Goal: Information Seeking & Learning: Learn about a topic

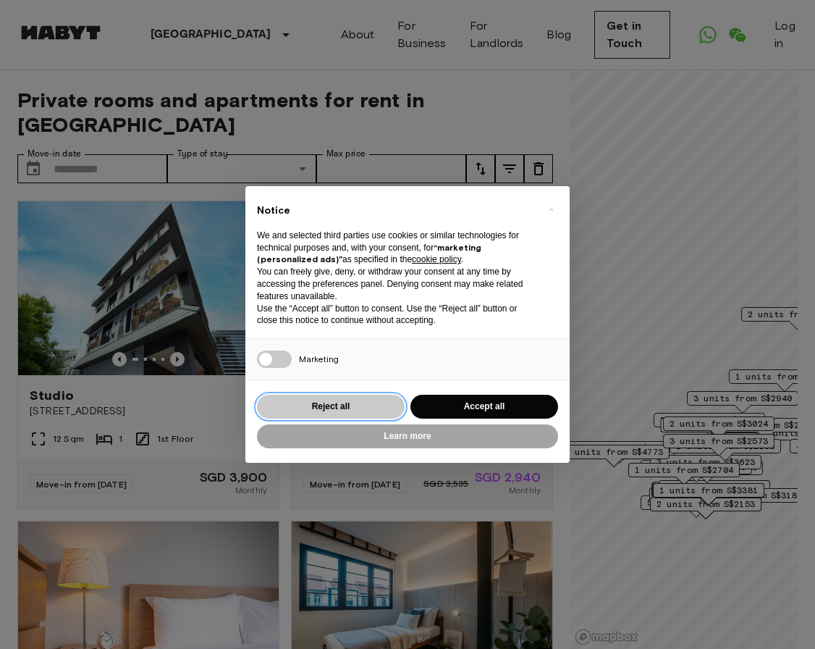
click at [337, 411] on button "Reject all" at bounding box center [331, 407] width 148 height 24
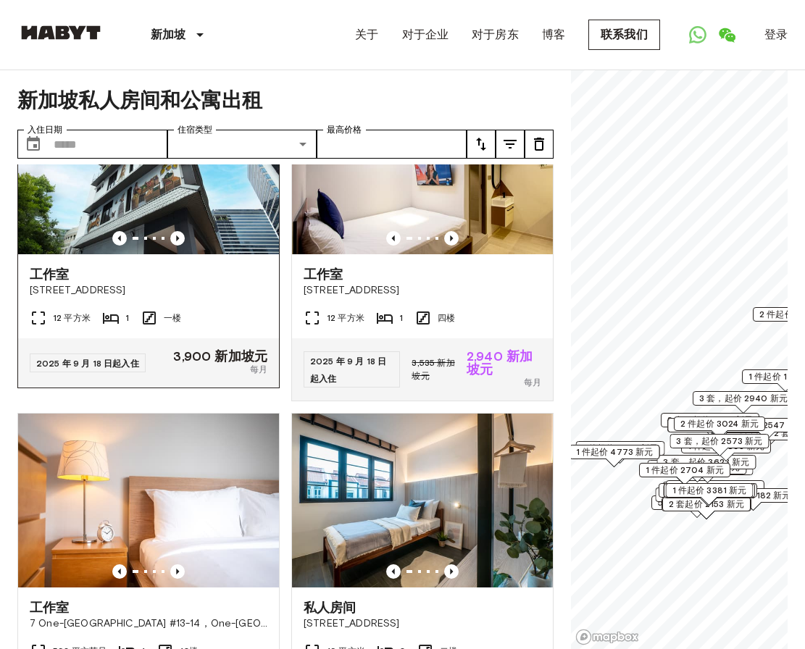
scroll to position [72, 0]
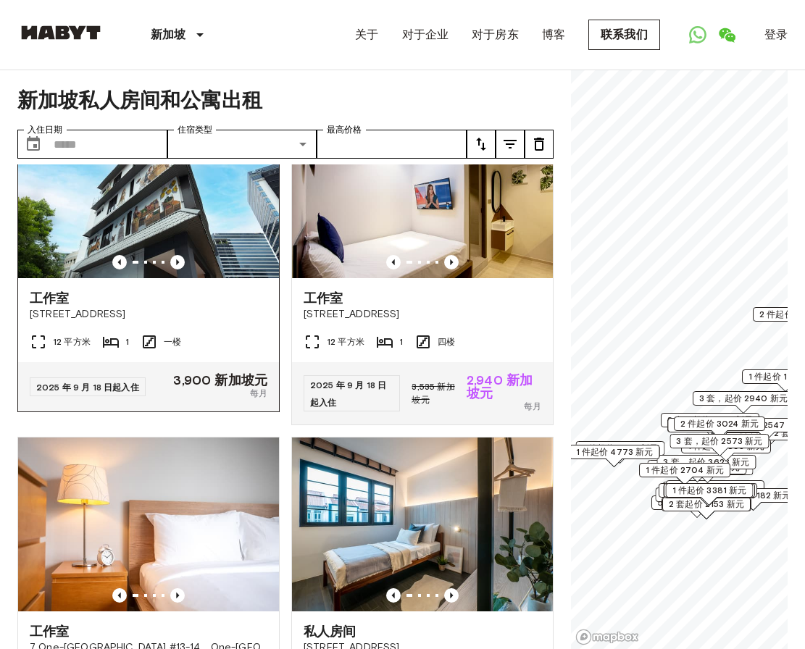
click at [51, 296] on font "工作室" at bounding box center [49, 298] width 39 height 16
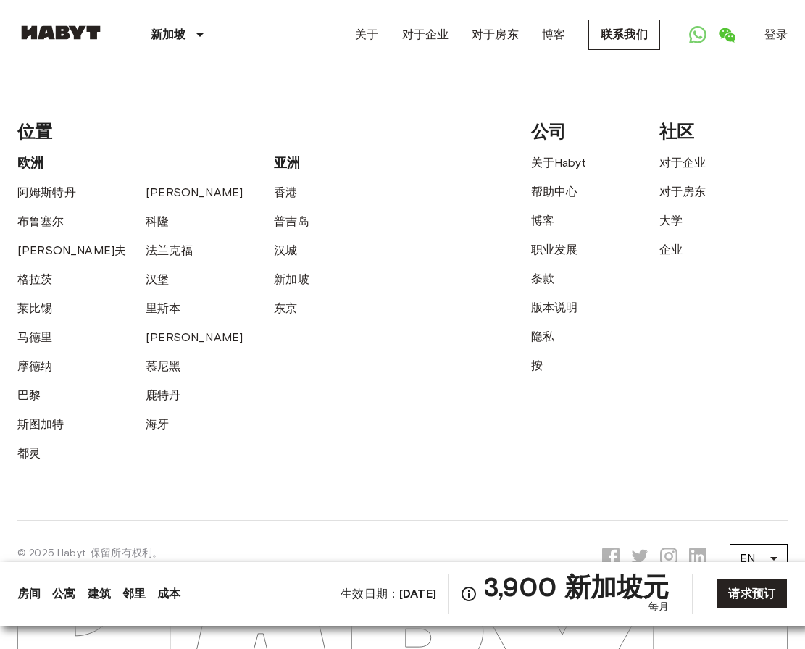
scroll to position [2959, 0]
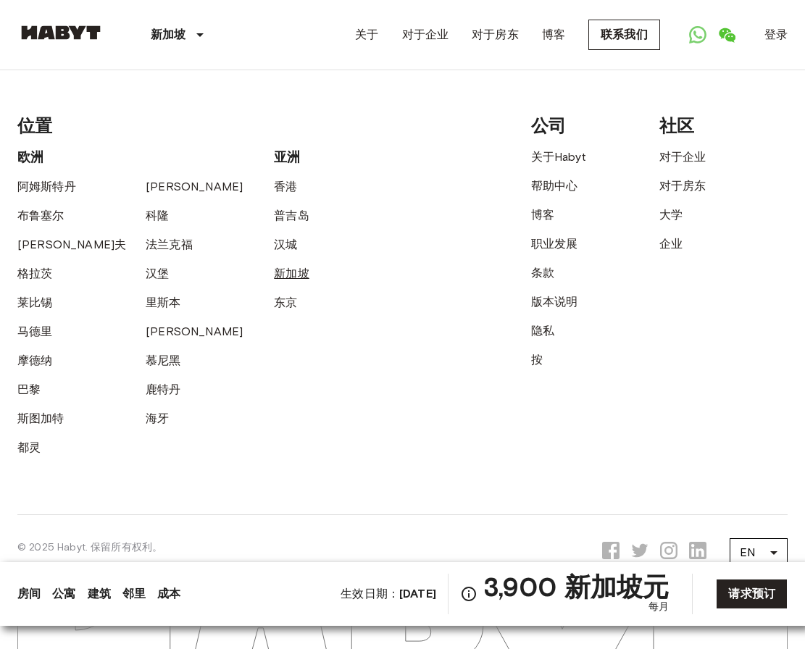
click at [287, 267] on font "新加坡" at bounding box center [291, 274] width 35 height 14
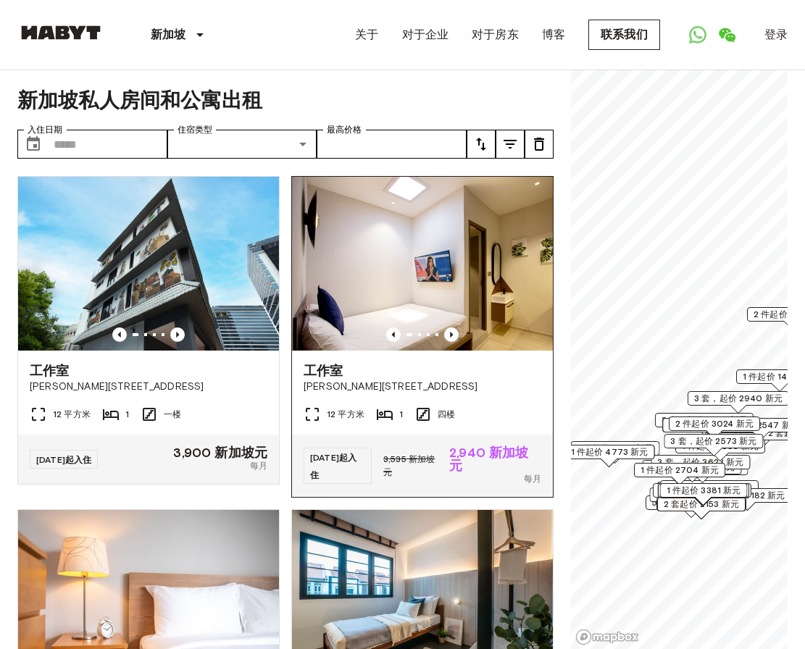
click at [318, 369] on font "工作室" at bounding box center [322, 371] width 39 height 16
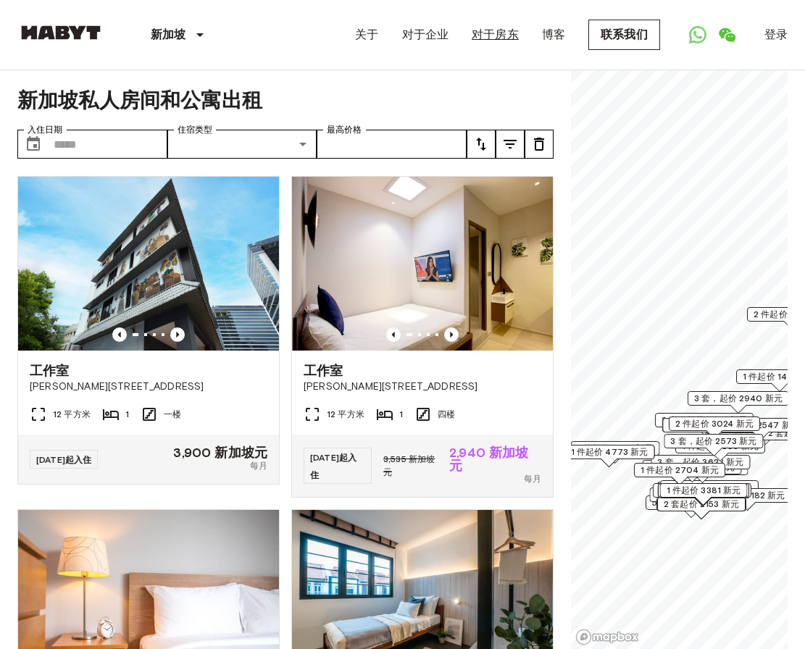
click at [499, 35] on font "对于房东" at bounding box center [494, 35] width 47 height 14
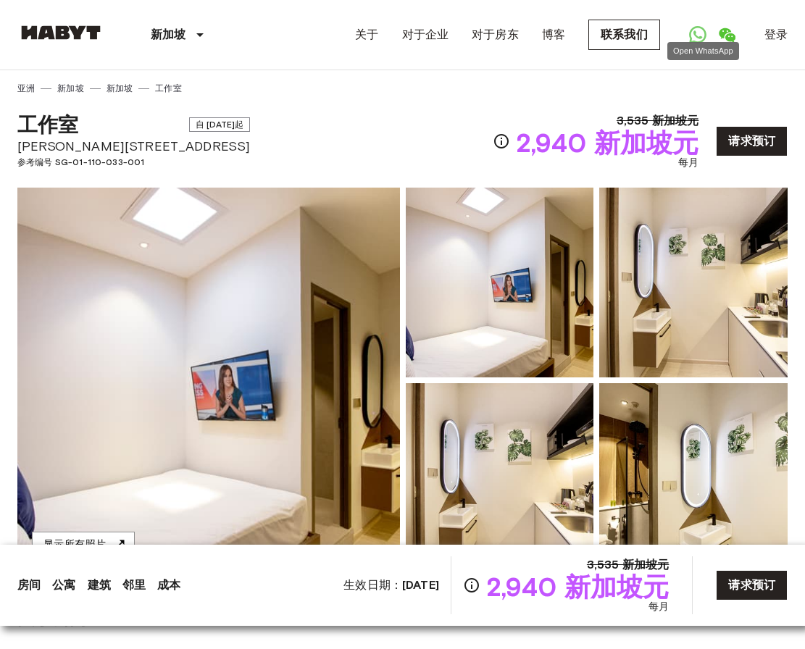
click at [700, 32] on icon "打开 WhatsApp" at bounding box center [697, 34] width 17 height 17
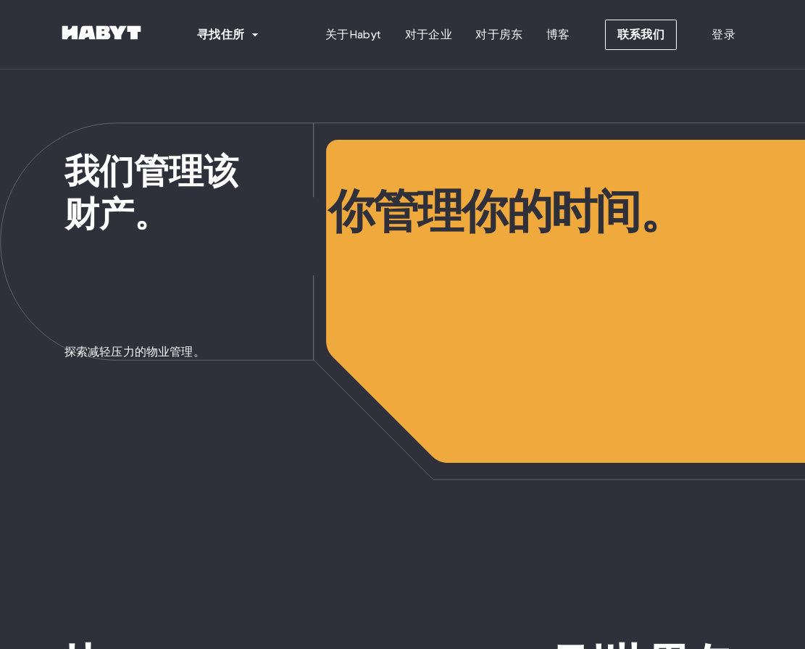
click at [335, 82] on span "你管理你的时间。" at bounding box center [566, 155] width 477 height 171
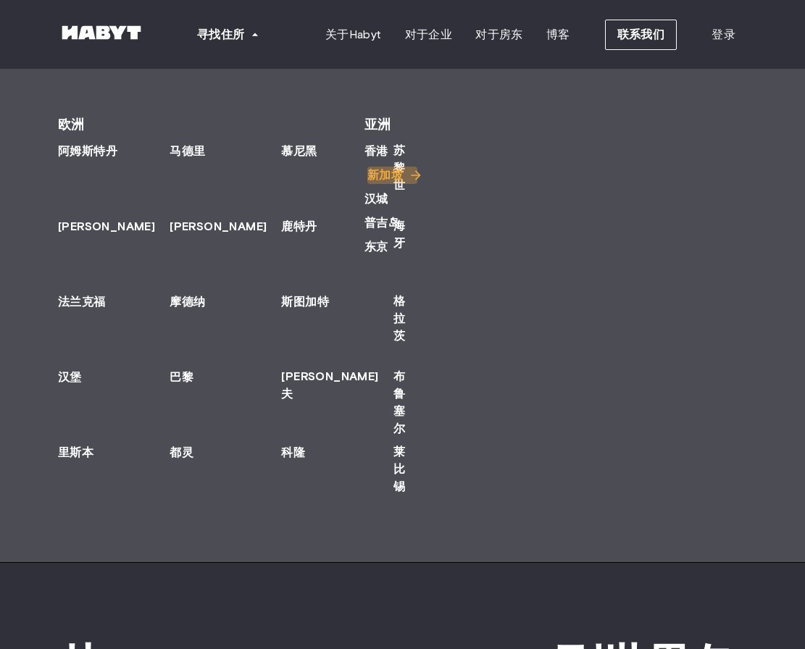
click at [382, 172] on font "新加坡" at bounding box center [384, 175] width 35 height 14
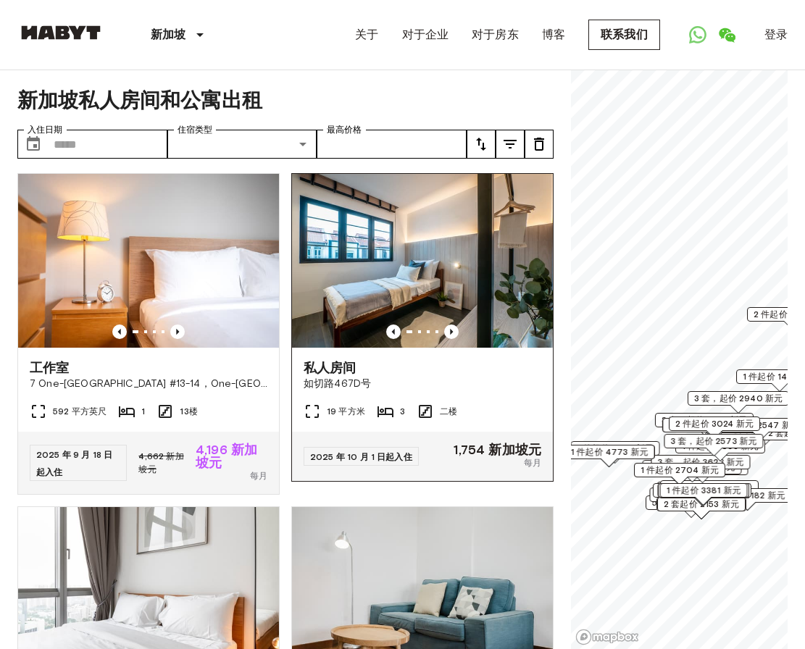
scroll to position [362, 0]
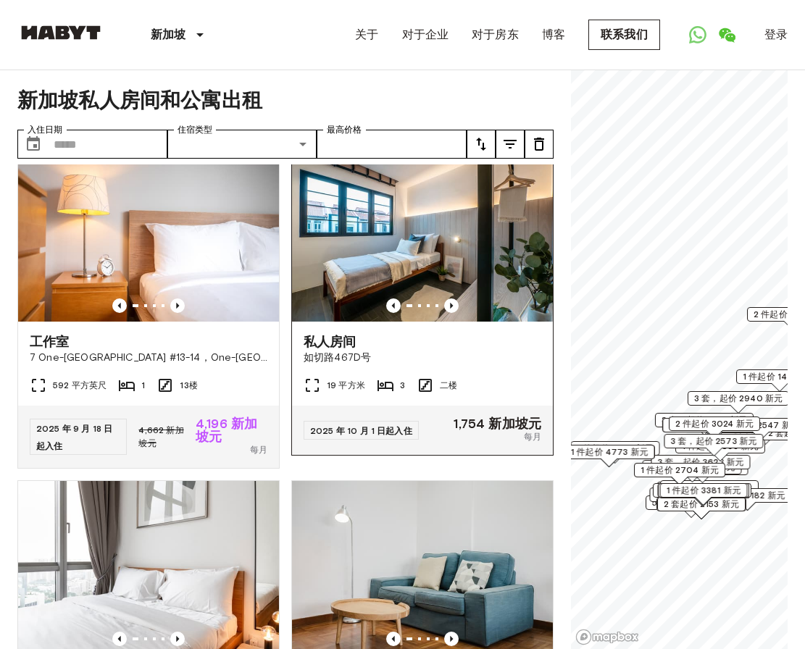
click at [332, 340] on font "私人房间" at bounding box center [329, 342] width 53 height 16
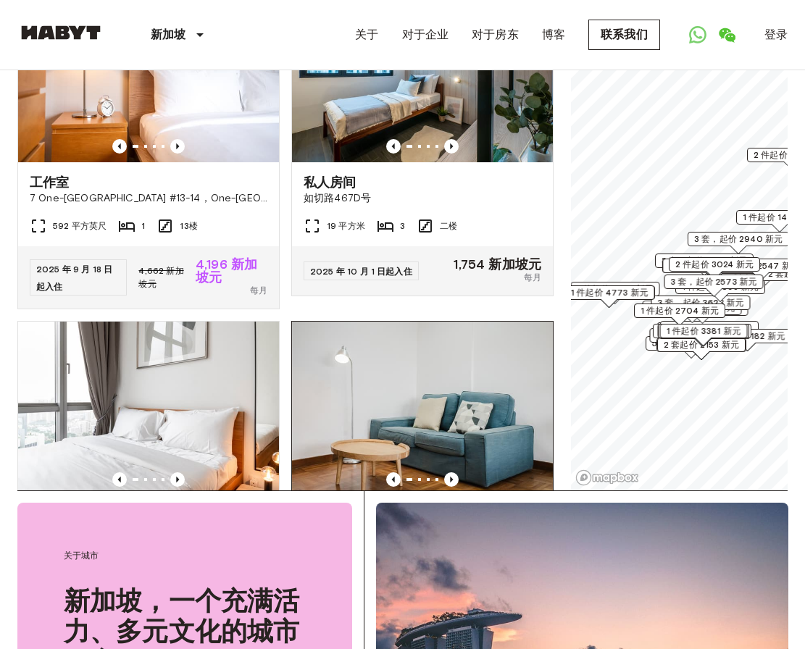
scroll to position [0, 0]
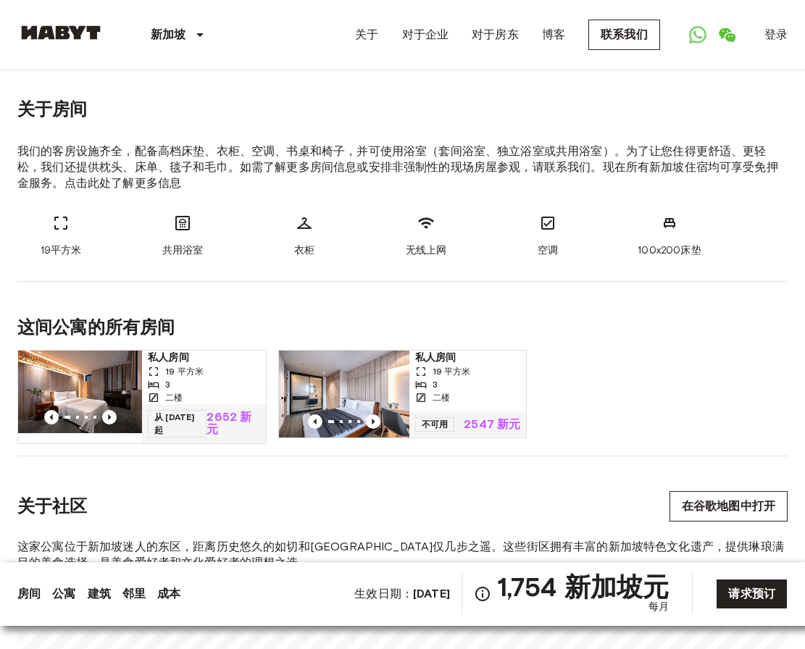
scroll to position [507, 0]
